Goal: Task Accomplishment & Management: Use online tool/utility

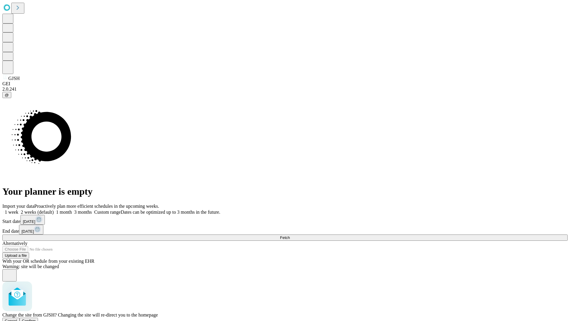
click at [36, 318] on span "Confirm" at bounding box center [29, 320] width 14 height 4
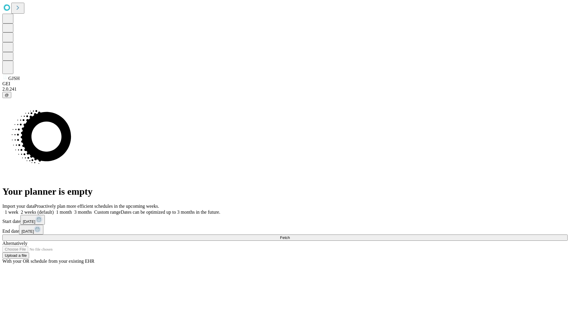
click at [18, 209] on label "1 week" at bounding box center [10, 211] width 16 height 5
click at [290, 235] on span "Fetch" at bounding box center [285, 237] width 10 height 4
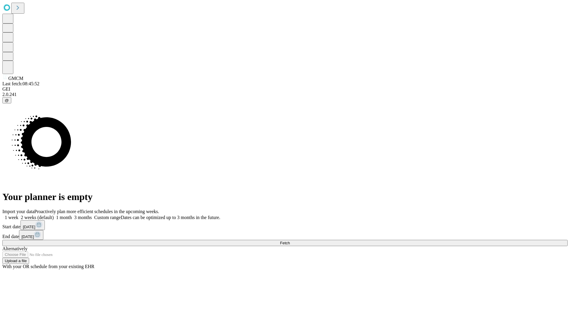
click at [18, 215] on label "1 week" at bounding box center [10, 217] width 16 height 5
click at [290, 241] on span "Fetch" at bounding box center [285, 243] width 10 height 4
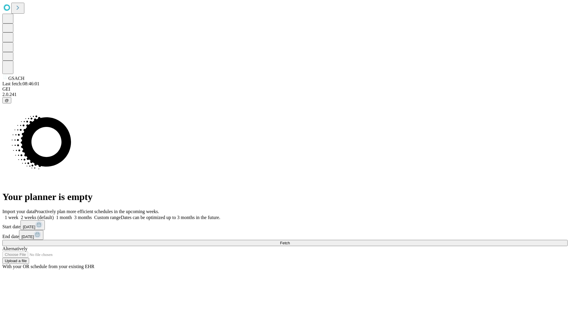
click at [290, 241] on span "Fetch" at bounding box center [285, 243] width 10 height 4
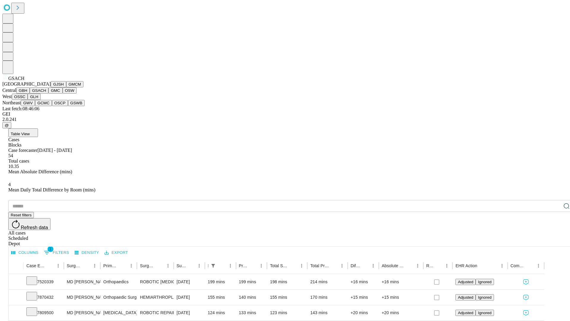
click at [48, 94] on button "GMC" at bounding box center [55, 90] width 14 height 6
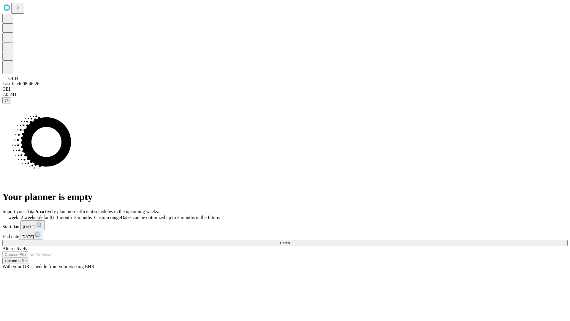
click at [18, 215] on label "1 week" at bounding box center [10, 217] width 16 height 5
click at [290, 241] on span "Fetch" at bounding box center [285, 243] width 10 height 4
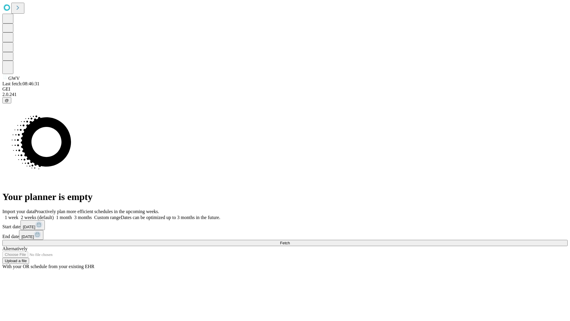
click at [290, 241] on span "Fetch" at bounding box center [285, 243] width 10 height 4
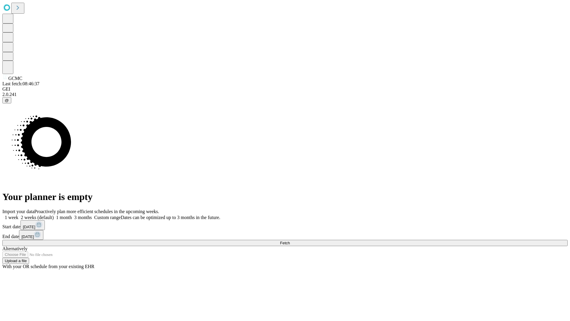
click at [18, 215] on label "1 week" at bounding box center [10, 217] width 16 height 5
click at [290, 241] on span "Fetch" at bounding box center [285, 243] width 10 height 4
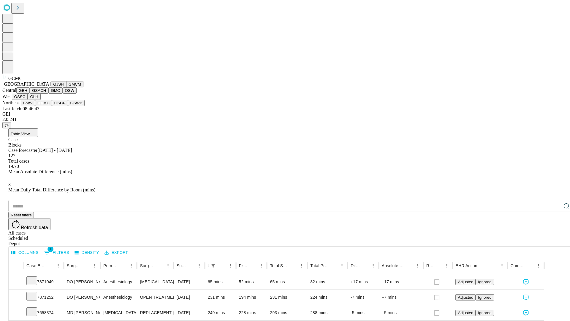
click at [52, 106] on button "OSCP" at bounding box center [60, 103] width 16 height 6
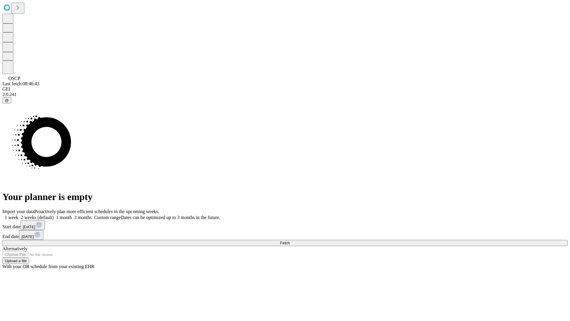
click at [18, 215] on label "1 week" at bounding box center [10, 217] width 16 height 5
click at [290, 241] on span "Fetch" at bounding box center [285, 243] width 10 height 4
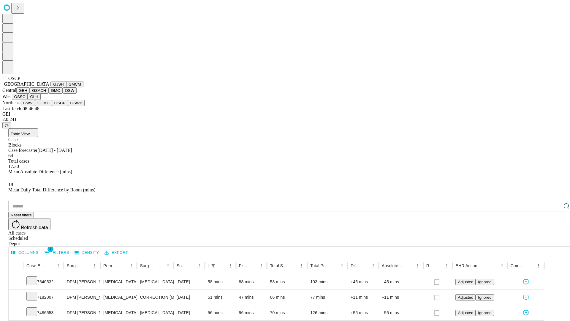
click at [68, 106] on button "GSWB" at bounding box center [76, 103] width 17 height 6
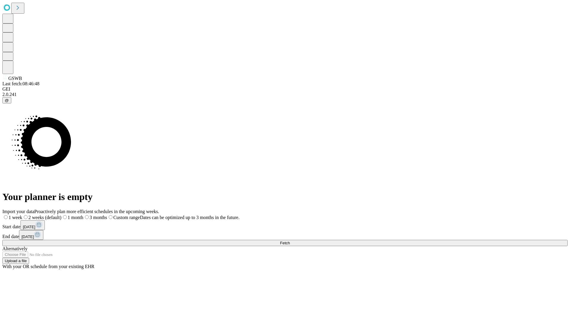
click at [290, 241] on span "Fetch" at bounding box center [285, 243] width 10 height 4
